Goal: Register for event/course

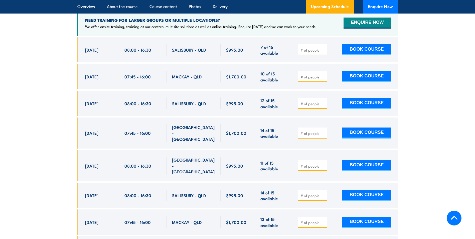
scroll to position [951, 0]
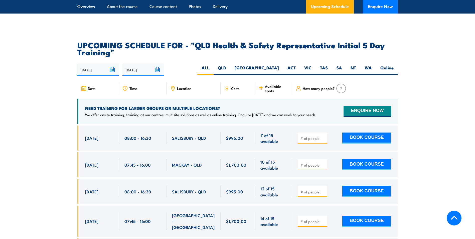
scroll to position [802, 0]
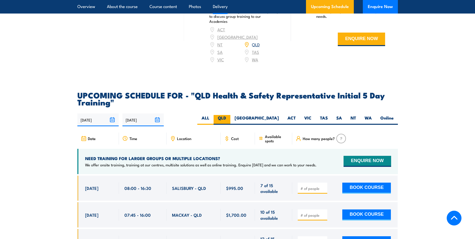
click at [230, 115] on label "QLD" at bounding box center [221, 120] width 17 height 10
click at [229, 115] on input "QLD" at bounding box center [227, 116] width 3 height 3
radio input "true"
